Goal: Transaction & Acquisition: Purchase product/service

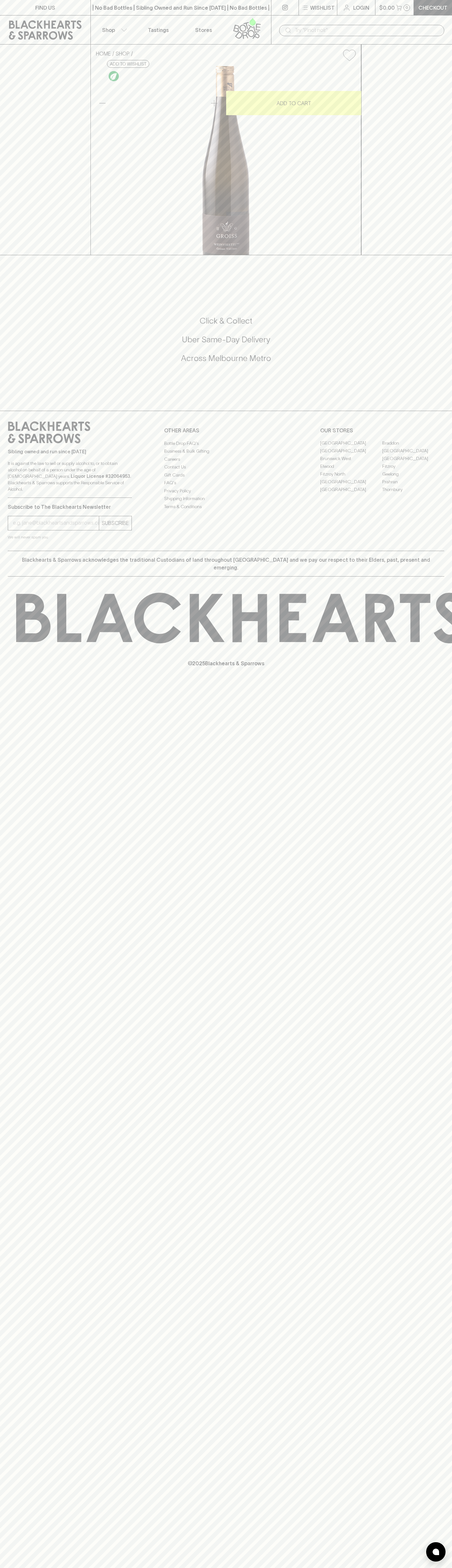
click at [72, 28] on icon at bounding box center [45, 30] width 72 height 19
click at [78, 1567] on html "FIND US | No Bad Bottles | Sibling Owned and Run Since 2006 | No Bad Bottles | …" at bounding box center [226, 784] width 452 height 1568
